Goal: Check status: Check status

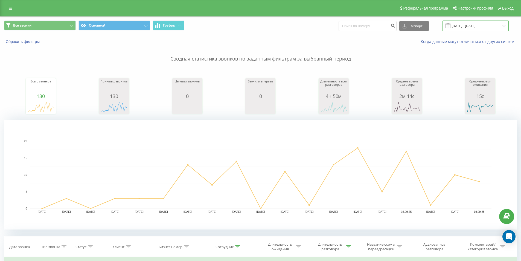
click at [469, 30] on input "[DATE] - [DATE]" at bounding box center [476, 26] width 66 height 11
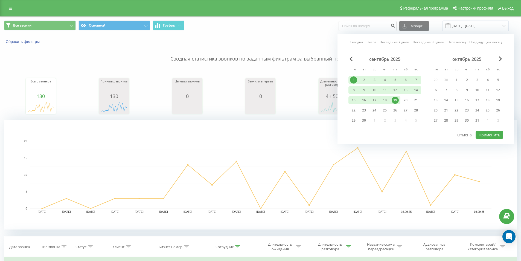
click at [355, 84] on div "1" at bounding box center [354, 80] width 10 height 8
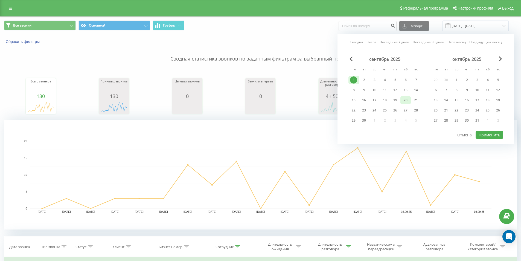
click at [404, 101] on div "20" at bounding box center [405, 100] width 7 height 7
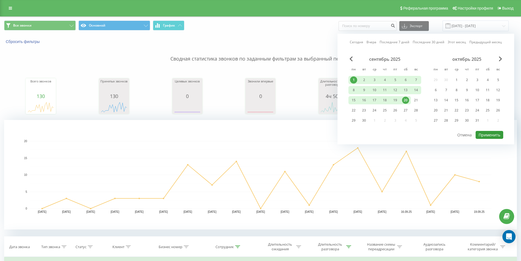
click at [489, 134] on button "Применить" at bounding box center [490, 135] width 28 height 8
type input "[DATE] - [DATE]"
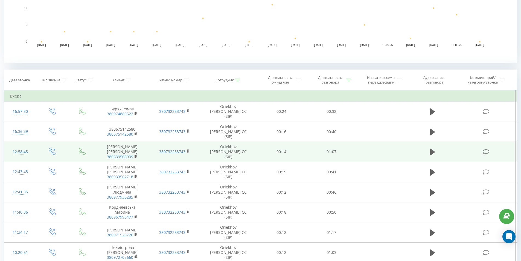
scroll to position [219, 0]
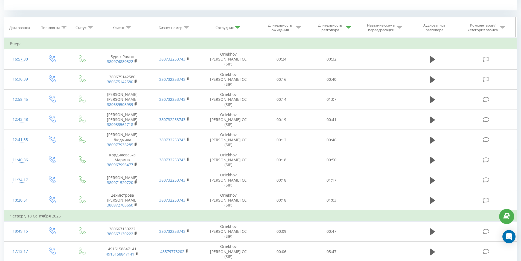
click at [237, 26] on icon at bounding box center [237, 27] width 5 height 3
click at [255, 25] on th "Сотрудник" at bounding box center [229, 28] width 56 height 20
click at [345, 30] on div "Длительность разговора" at bounding box center [334, 27] width 36 height 9
click at [364, 27] on div "Название схемы переадресации" at bounding box center [383, 27] width 52 height 9
click at [363, 16] on div "Все звонки Основной График Экспорт .csv .xls .xlsx [DATE] - [DATE] Сбросить фил…" at bounding box center [260, 202] width 513 height 808
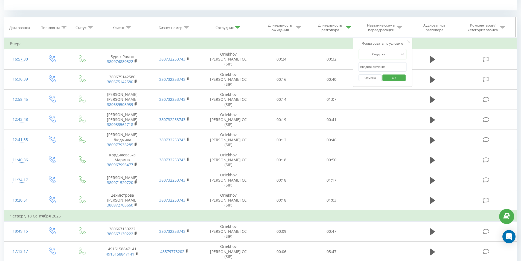
click at [360, 19] on th "Название схемы переадресации" at bounding box center [383, 28] width 52 height 20
